Goal: Information Seeking & Learning: Learn about a topic

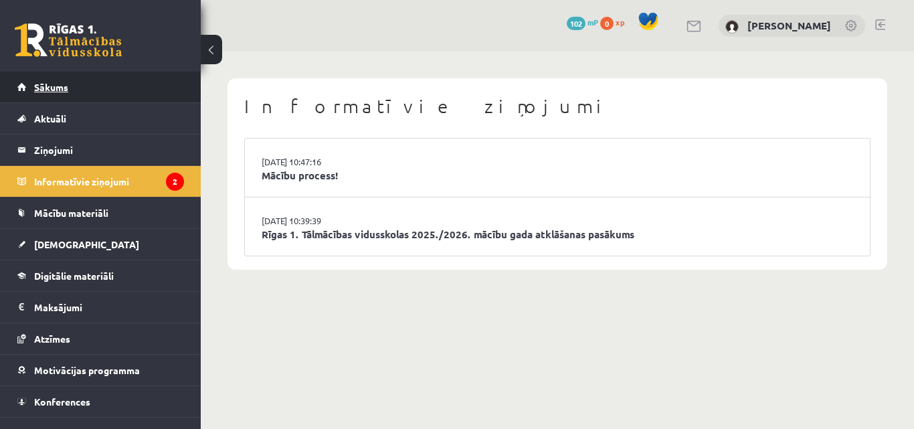
click at [86, 87] on link "Sākums" at bounding box center [100, 87] width 167 height 31
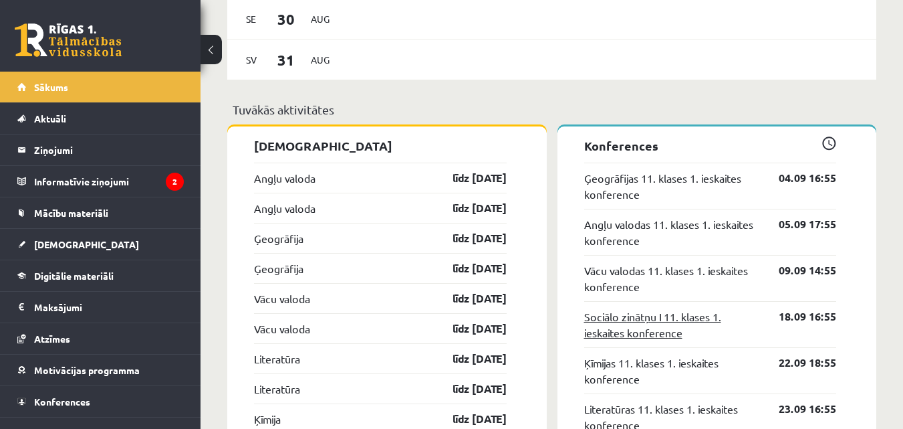
scroll to position [1251, 0]
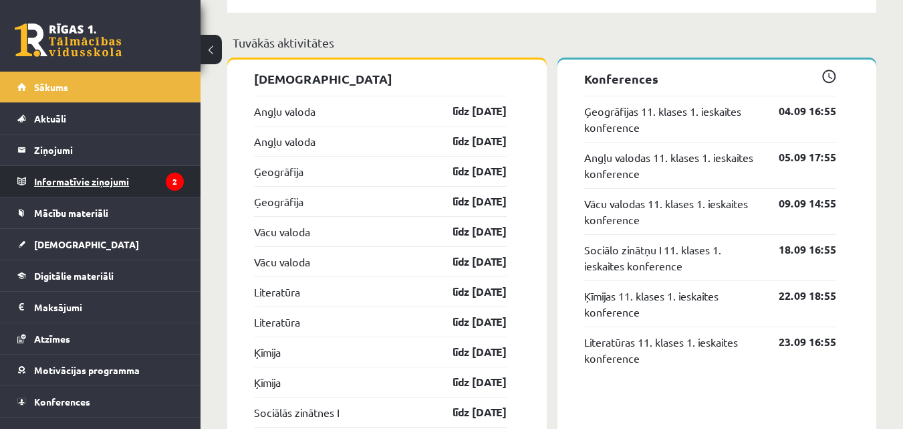
click at [84, 182] on legend "Informatīvie ziņojumi 2" at bounding box center [109, 181] width 150 height 31
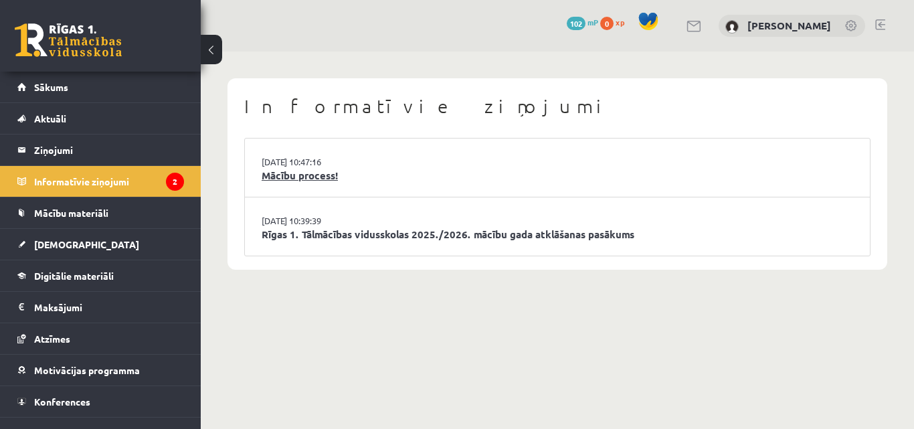
click at [317, 175] on link "Mācību process!" at bounding box center [556, 175] width 591 height 15
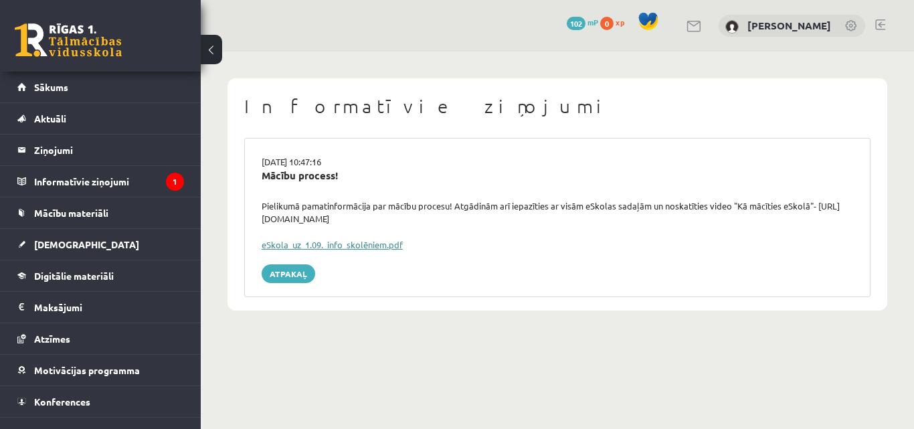
drag, startPoint x: 0, startPoint y: 0, endPoint x: 332, endPoint y: 247, distance: 414.4
click at [332, 247] on link "eSkola_uz_1.09._info_skolēniem.pdf" at bounding box center [331, 244] width 141 height 11
click at [62, 251] on link "[DEMOGRAPHIC_DATA]" at bounding box center [100, 244] width 167 height 31
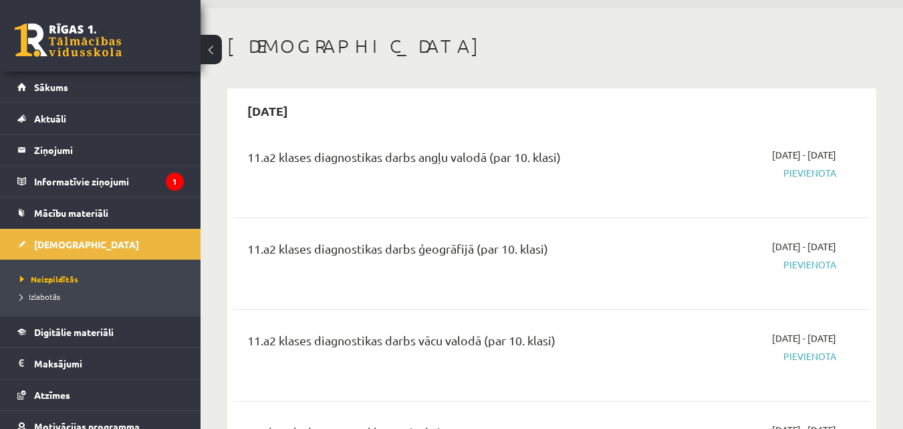
scroll to position [67, 0]
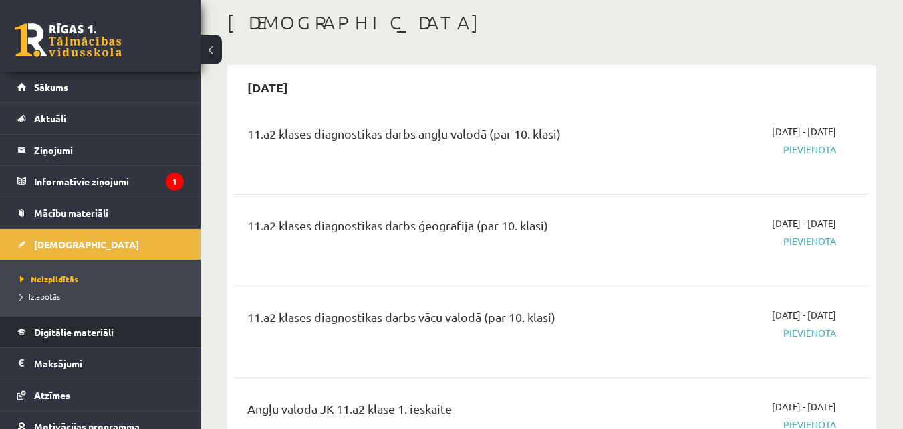
click at [110, 335] on span "Digitālie materiāli" at bounding box center [74, 332] width 80 height 12
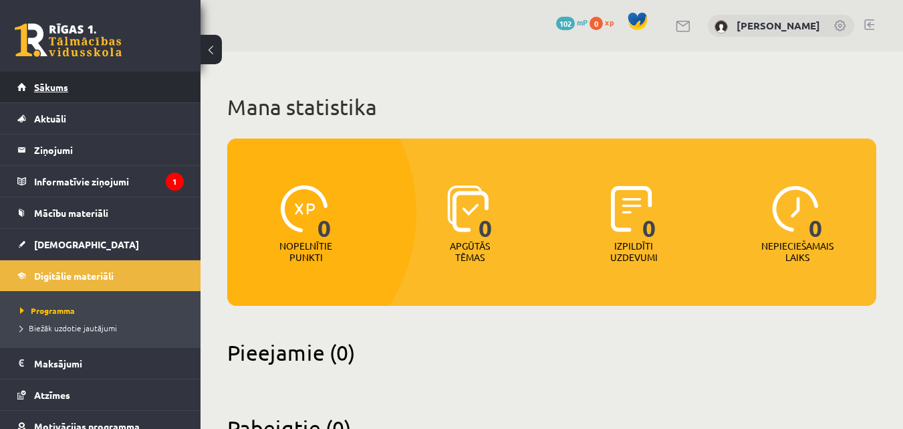
click at [68, 85] on link "Sākums" at bounding box center [100, 87] width 167 height 31
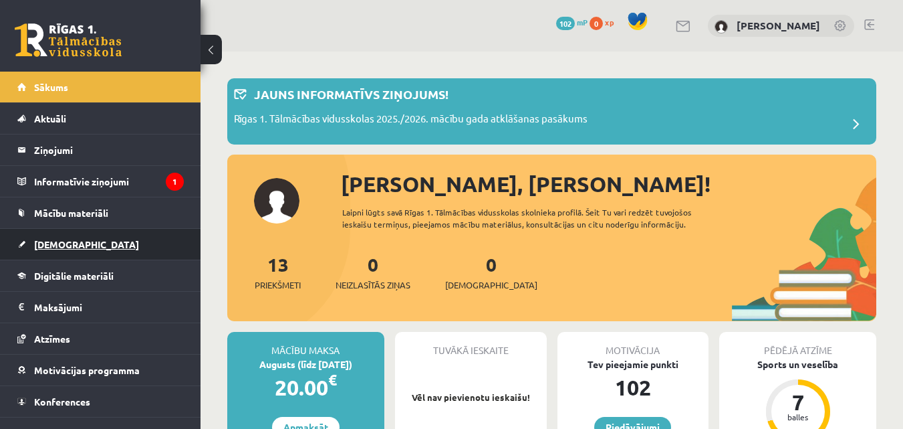
click at [51, 243] on span "[DEMOGRAPHIC_DATA]" at bounding box center [86, 244] width 105 height 12
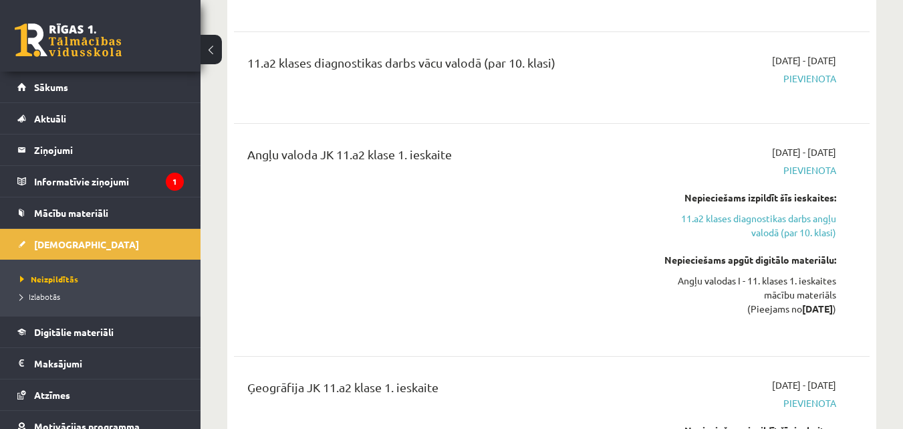
scroll to position [334, 0]
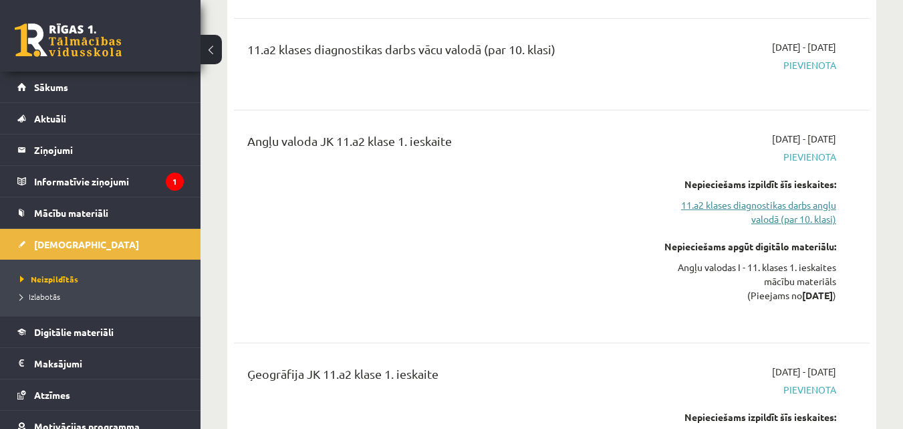
click at [807, 215] on link "11.a2 klases diagnostikas darbs angļu valodā (par 10. klasi)" at bounding box center [744, 212] width 183 height 28
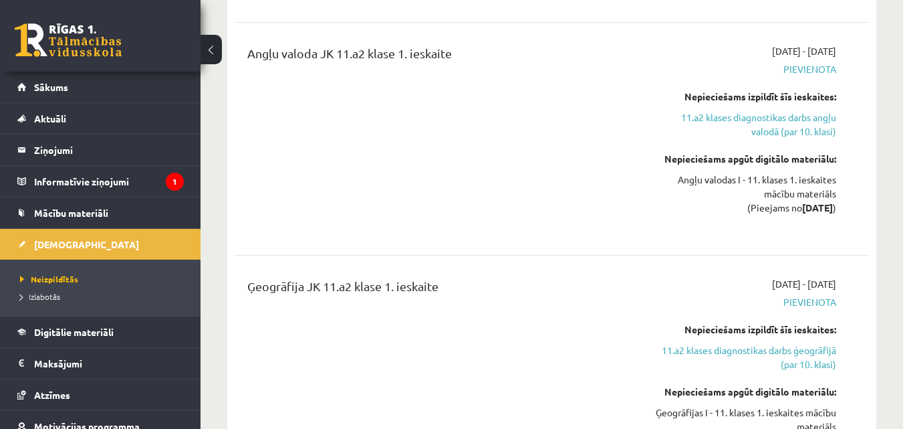
scroll to position [445, 0]
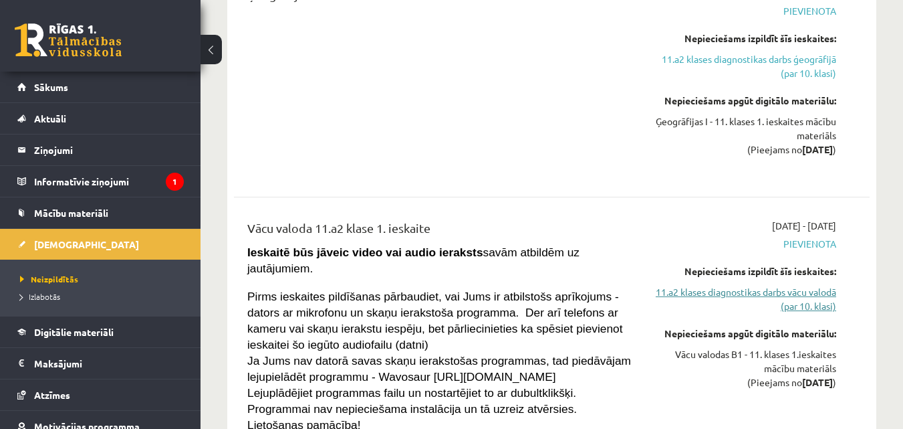
click at [768, 305] on link "11.a2 klases diagnostikas darbs vācu valodā (par 10. klasi)" at bounding box center [744, 299] width 183 height 28
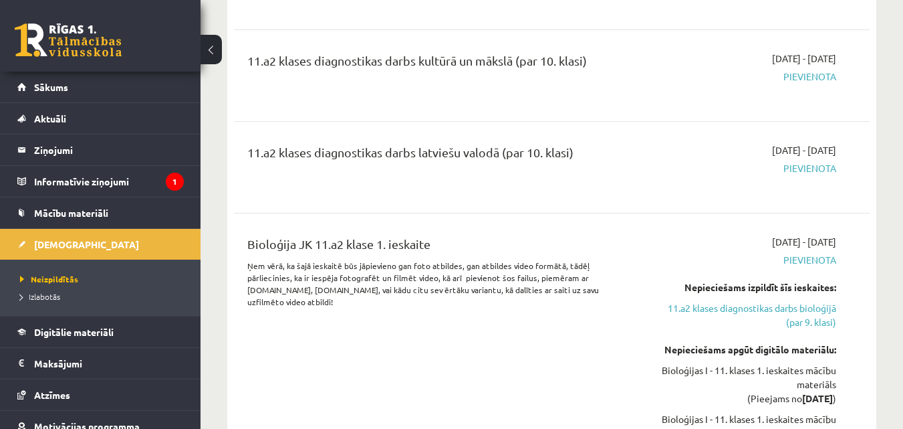
scroll to position [2501, 0]
